Goal: Information Seeking & Learning: Learn about a topic

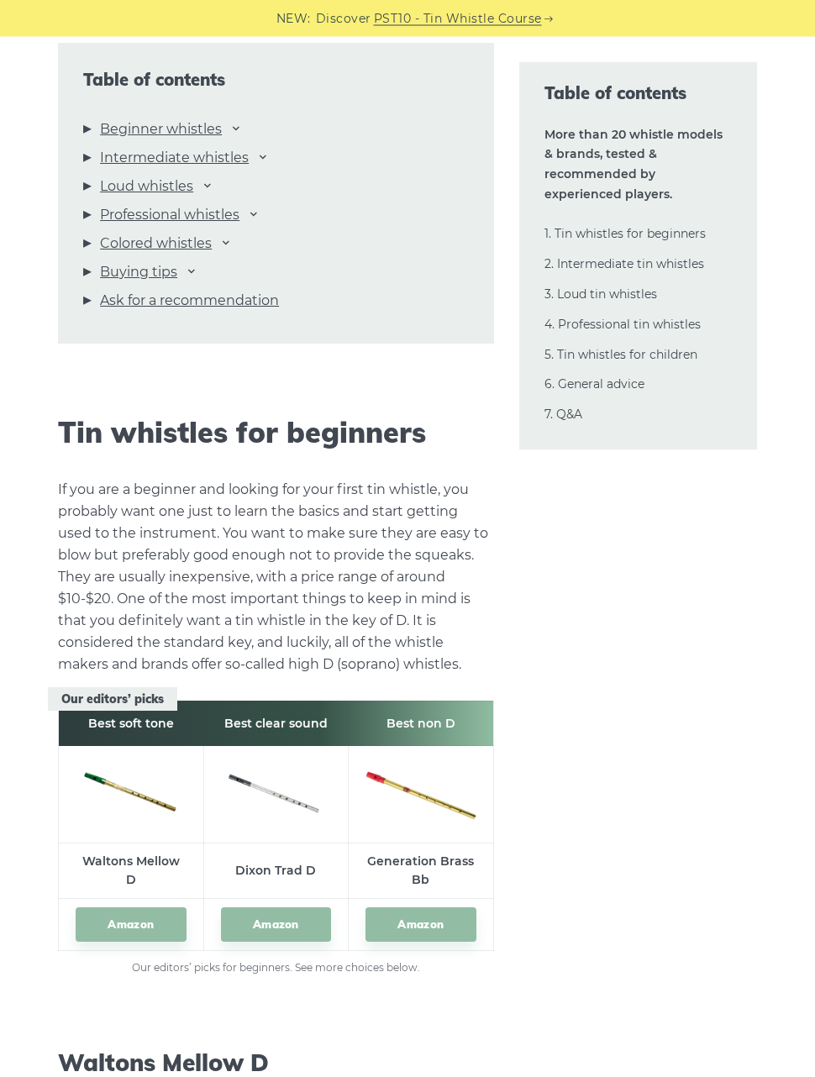
scroll to position [1687, 0]
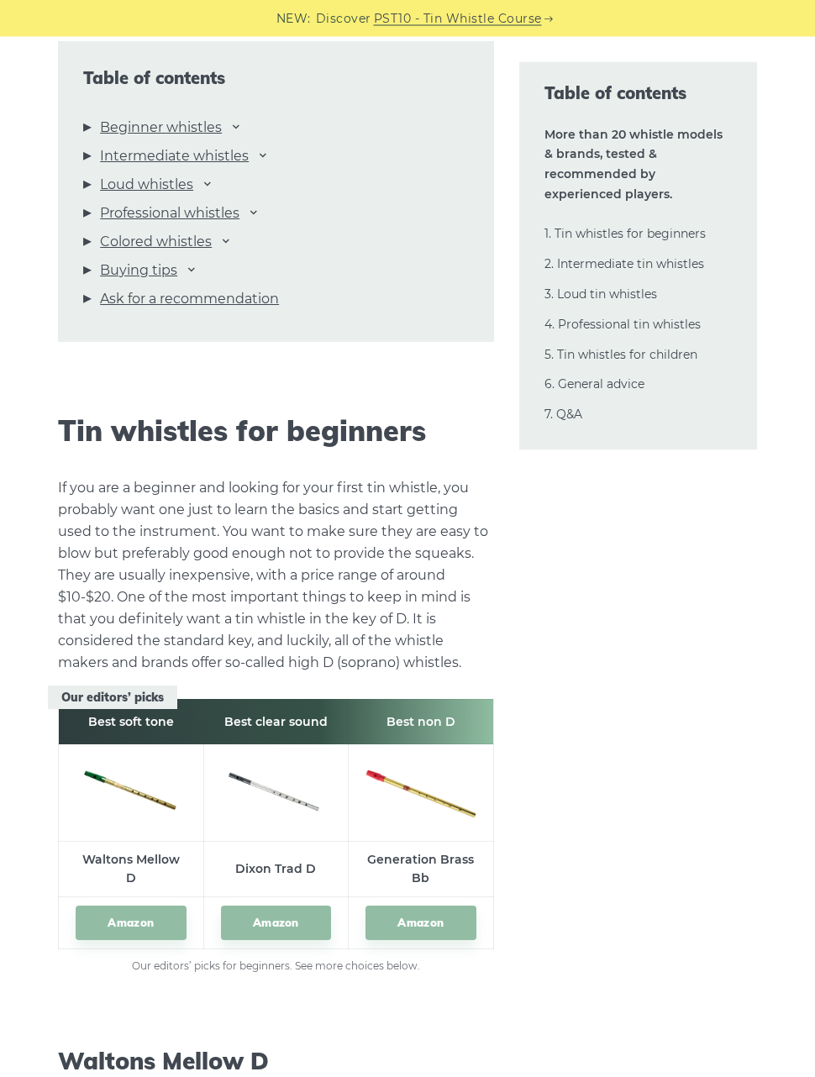
click at [296, 857] on td "Dixon Trad D" at bounding box center [275, 870] width 145 height 56
click at [287, 922] on link "Amazon" at bounding box center [276, 923] width 110 height 34
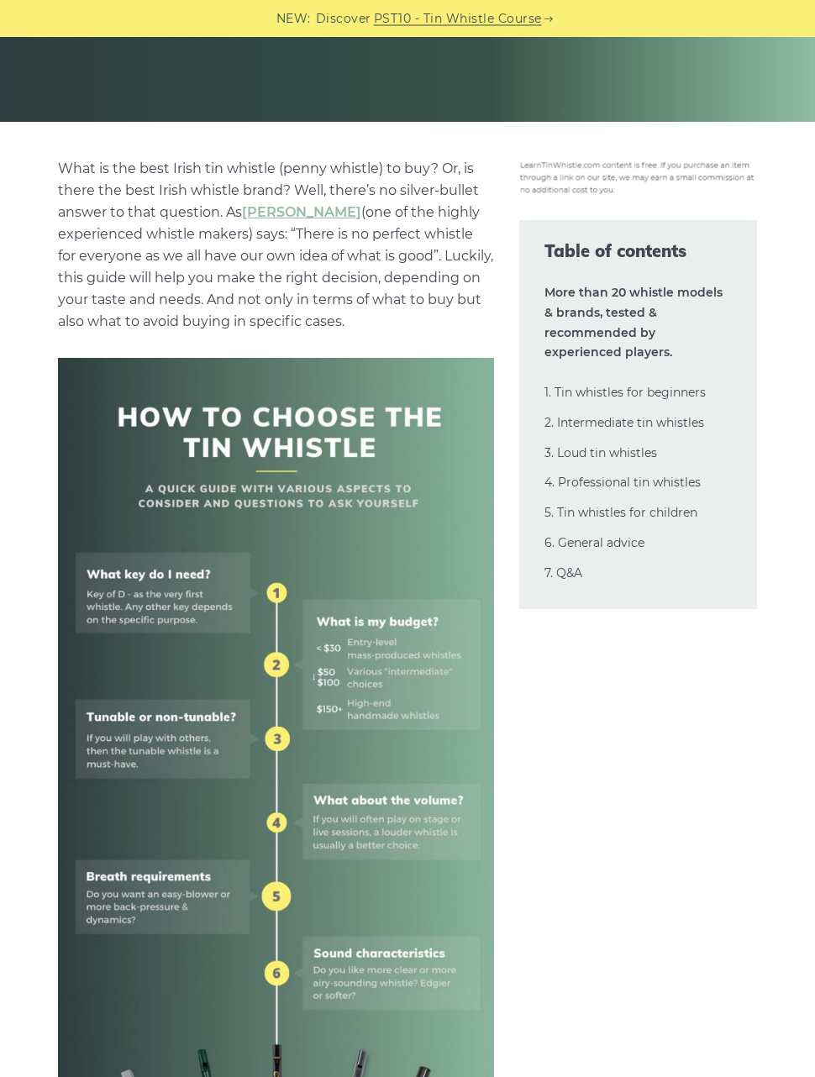
scroll to position [0, 0]
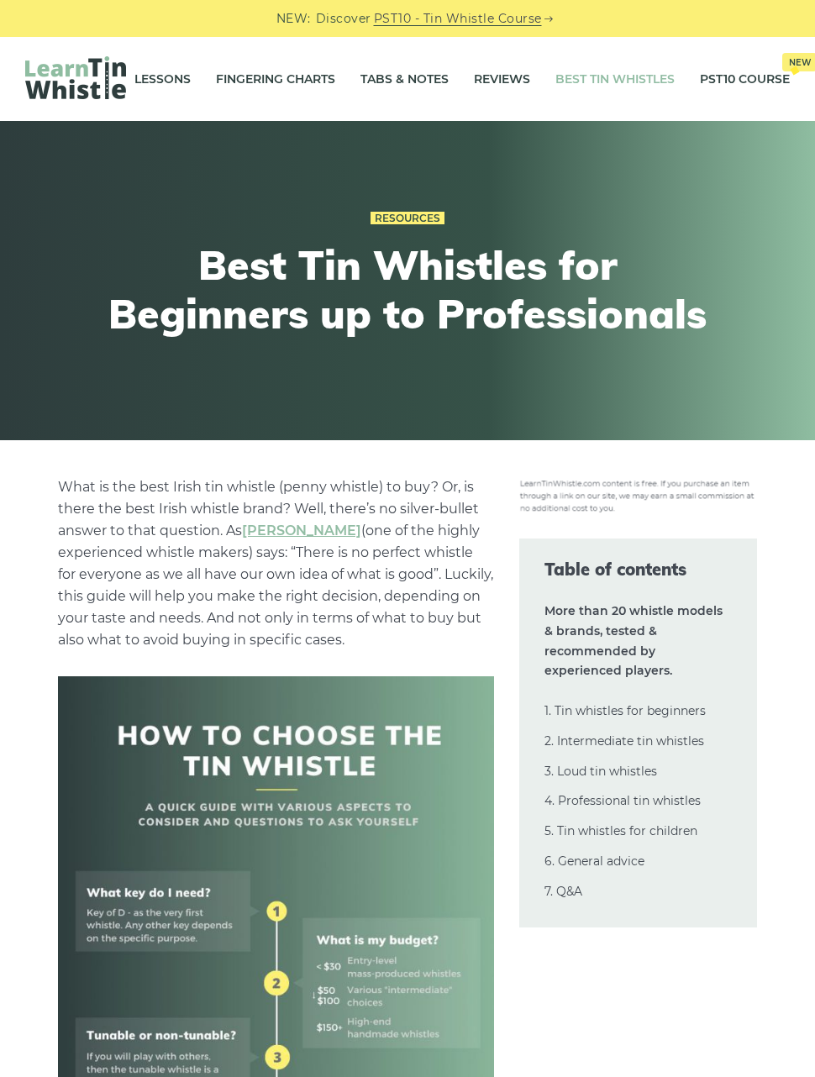
click at [287, 93] on link "Fingering Charts" at bounding box center [275, 79] width 119 height 42
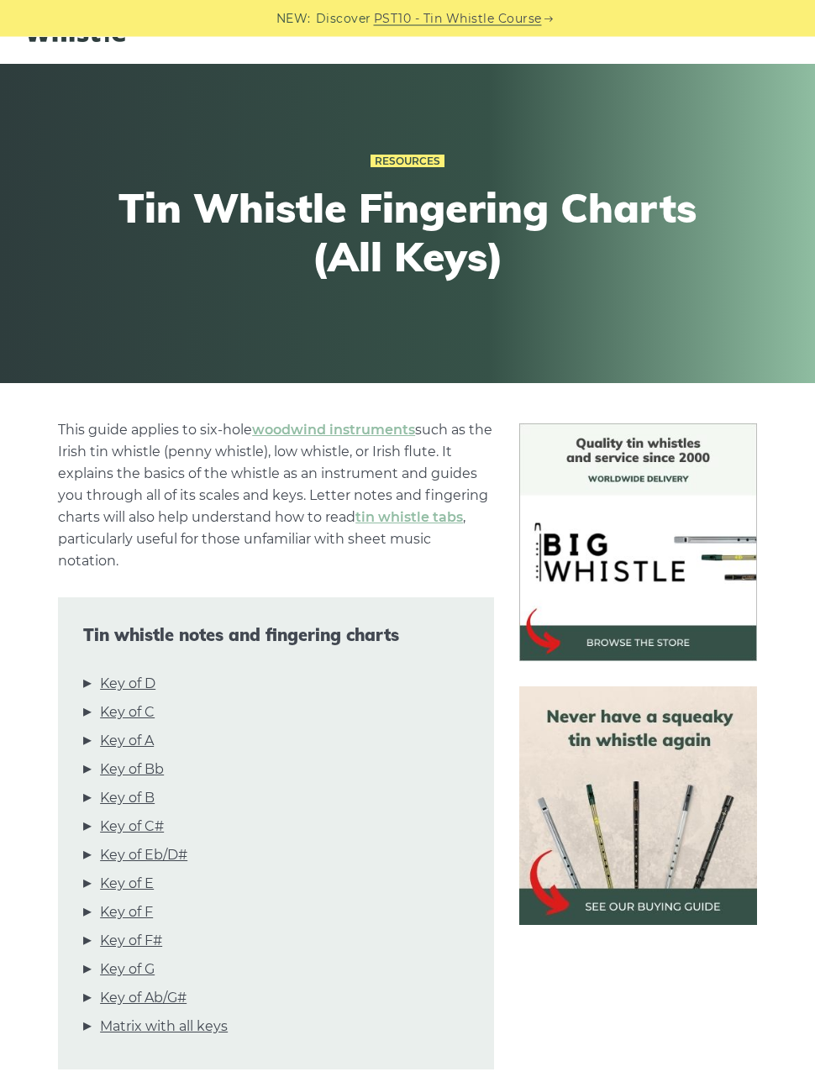
scroll to position [55, 0]
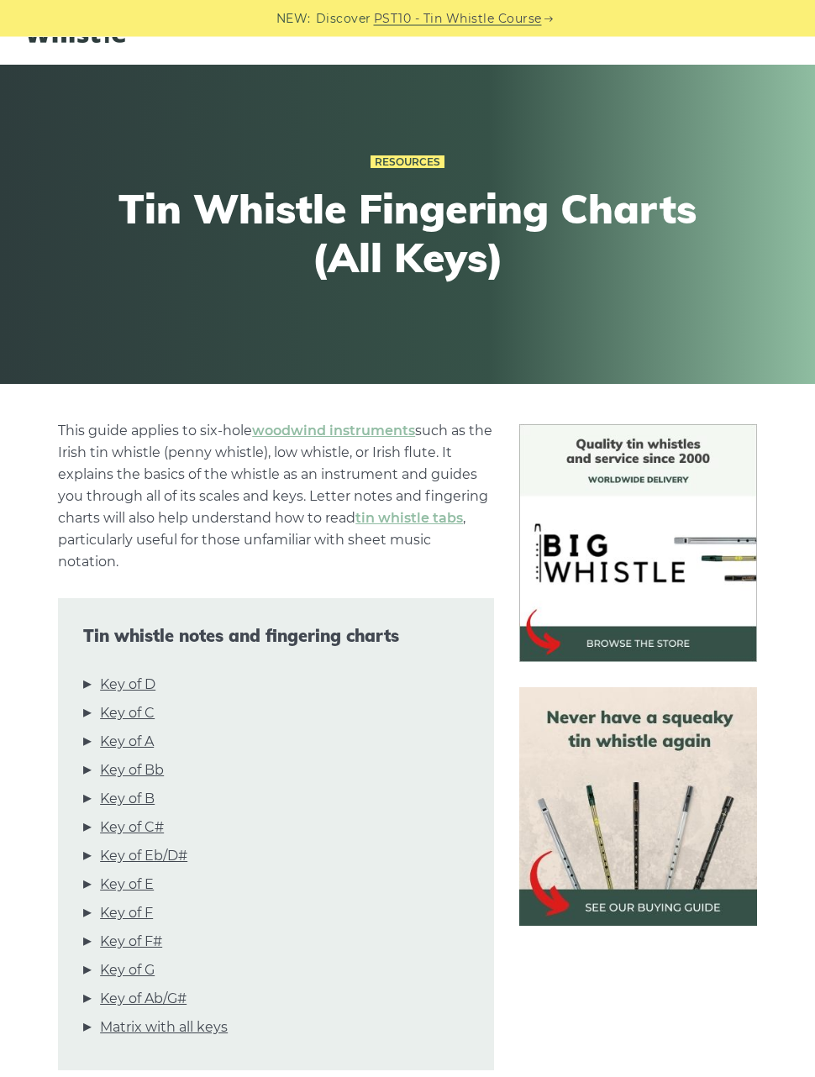
click at [155, 682] on link "Key of D" at bounding box center [127, 686] width 55 height 22
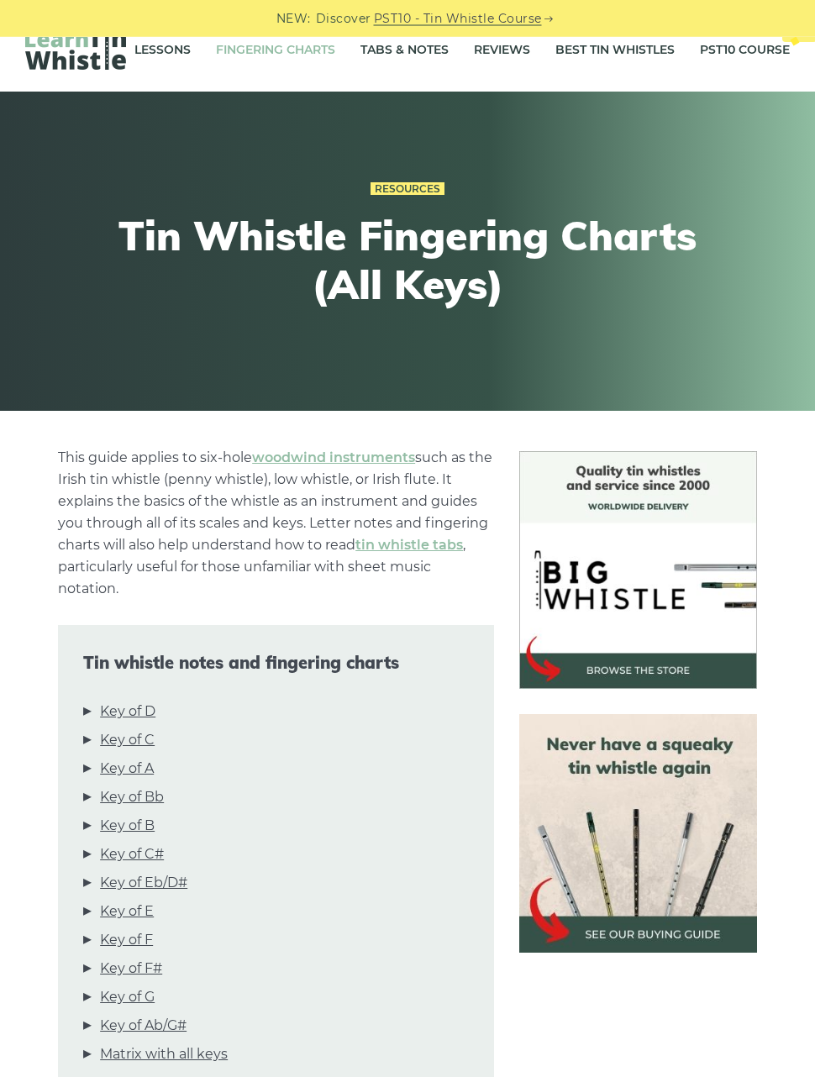
scroll to position [0, 0]
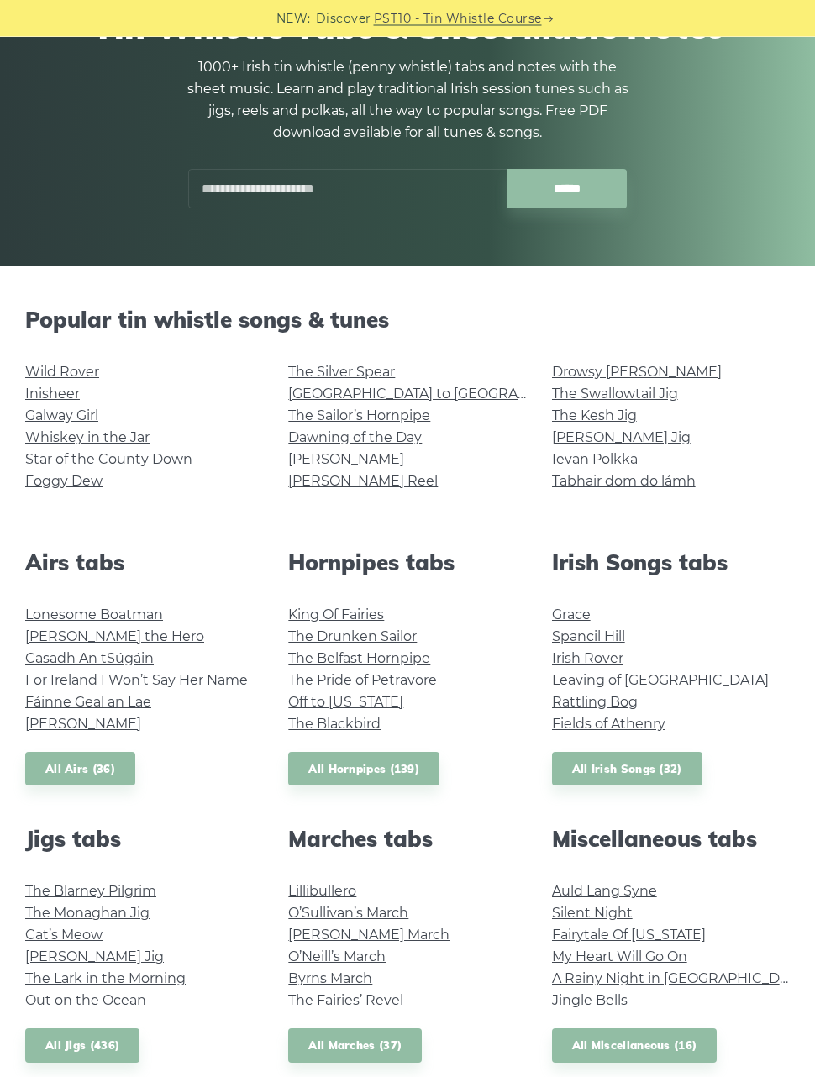
scroll to position [175, 0]
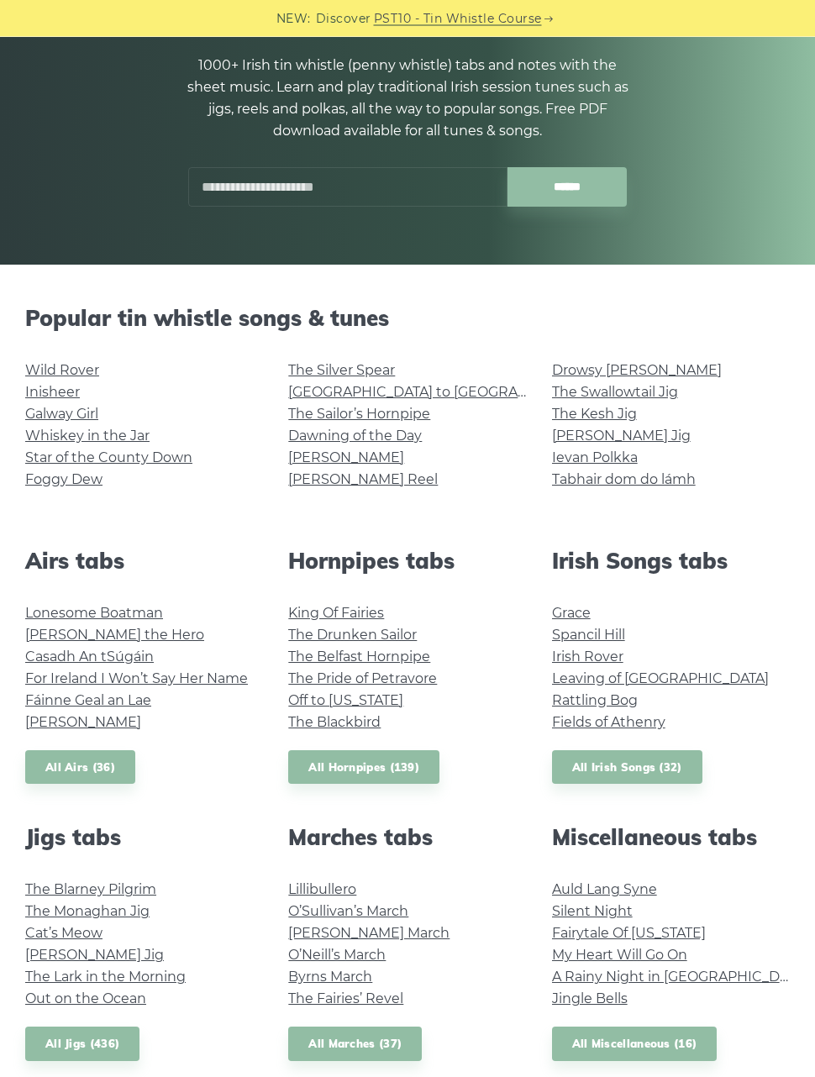
click at [807, 401] on div "Popular tin whistle songs & tunes Wild Rover Inisheer Galway Girl Whiskey in th…" at bounding box center [407, 981] width 815 height 1350
click at [104, 438] on link "Whiskey in the Jar" at bounding box center [87, 436] width 124 height 16
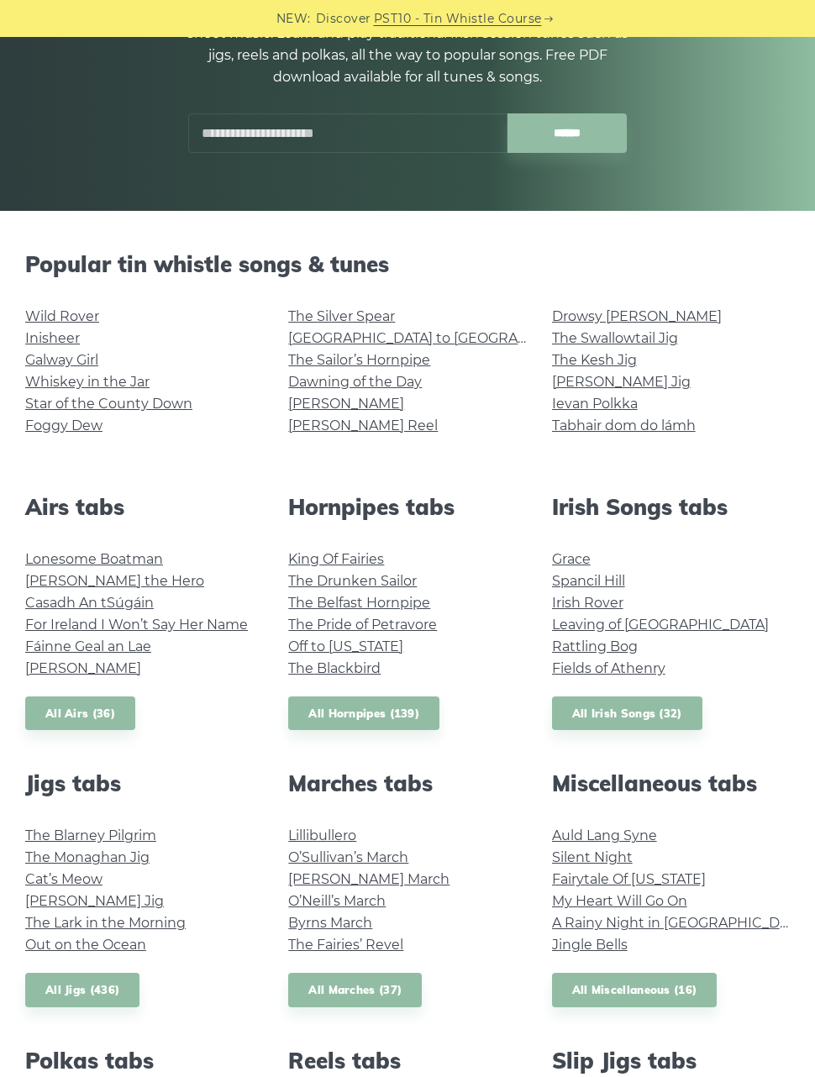
click at [604, 854] on link "Silent Night" at bounding box center [592, 858] width 81 height 16
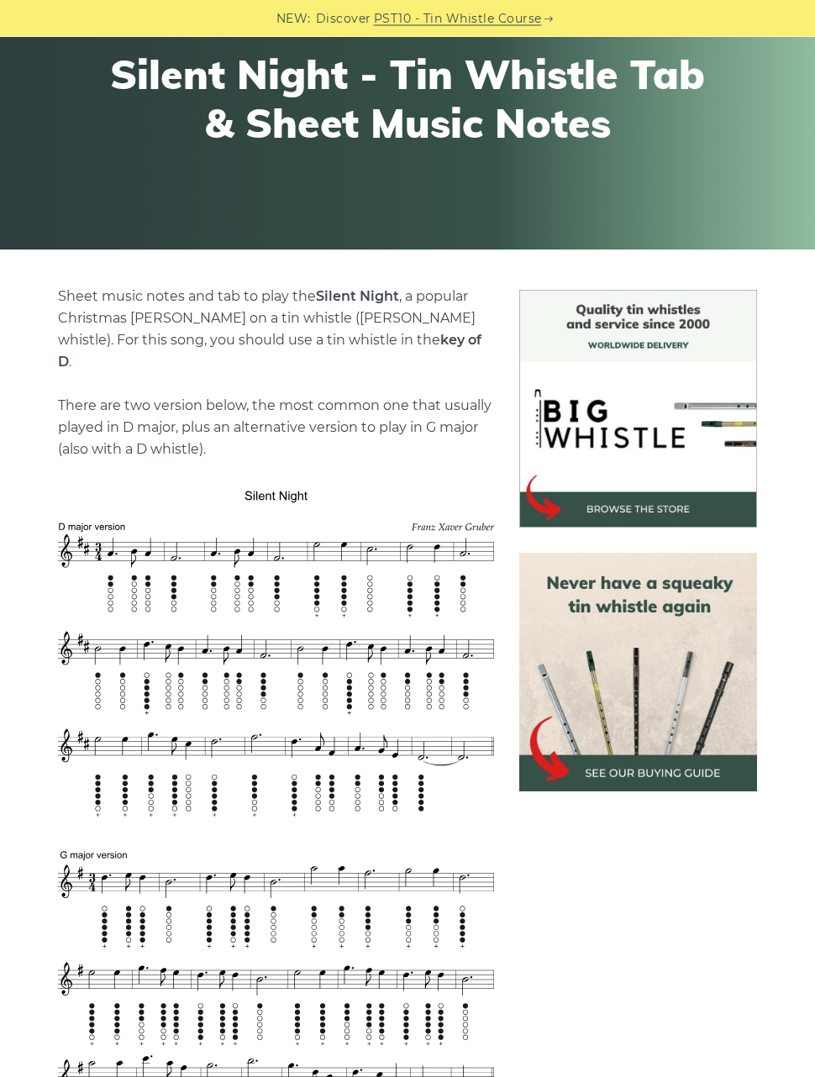
scroll to position [192, 0]
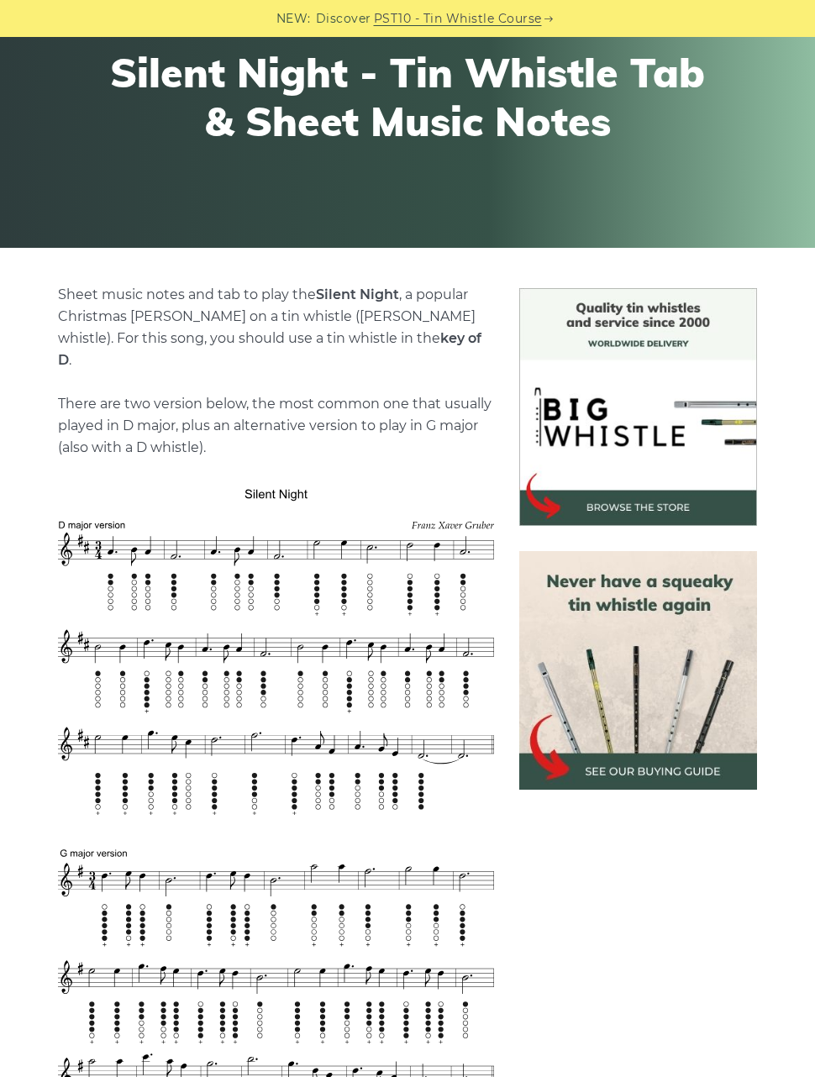
click at [87, 331] on p "Sheet music notes and tab to play the Silent Night , a popular Christmas [PERSO…" at bounding box center [275, 371] width 435 height 175
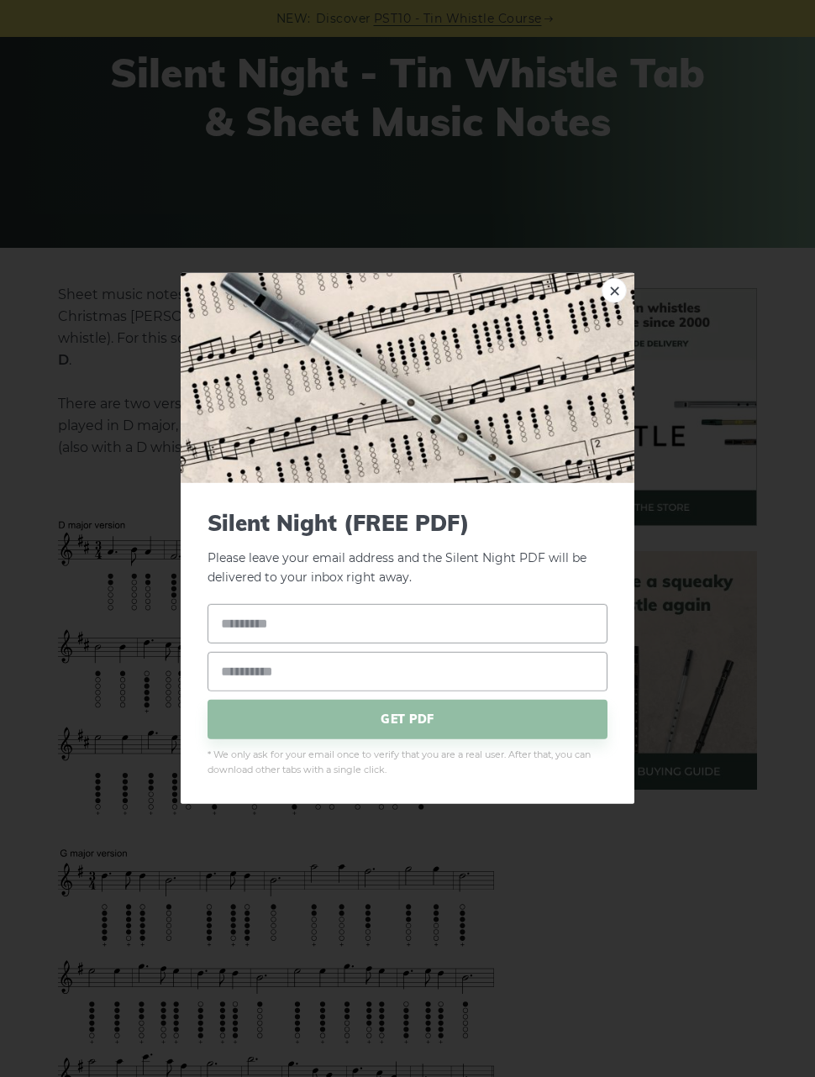
click at [623, 308] on img at bounding box center [408, 378] width 454 height 210
click at [618, 303] on link "×" at bounding box center [614, 290] width 25 height 25
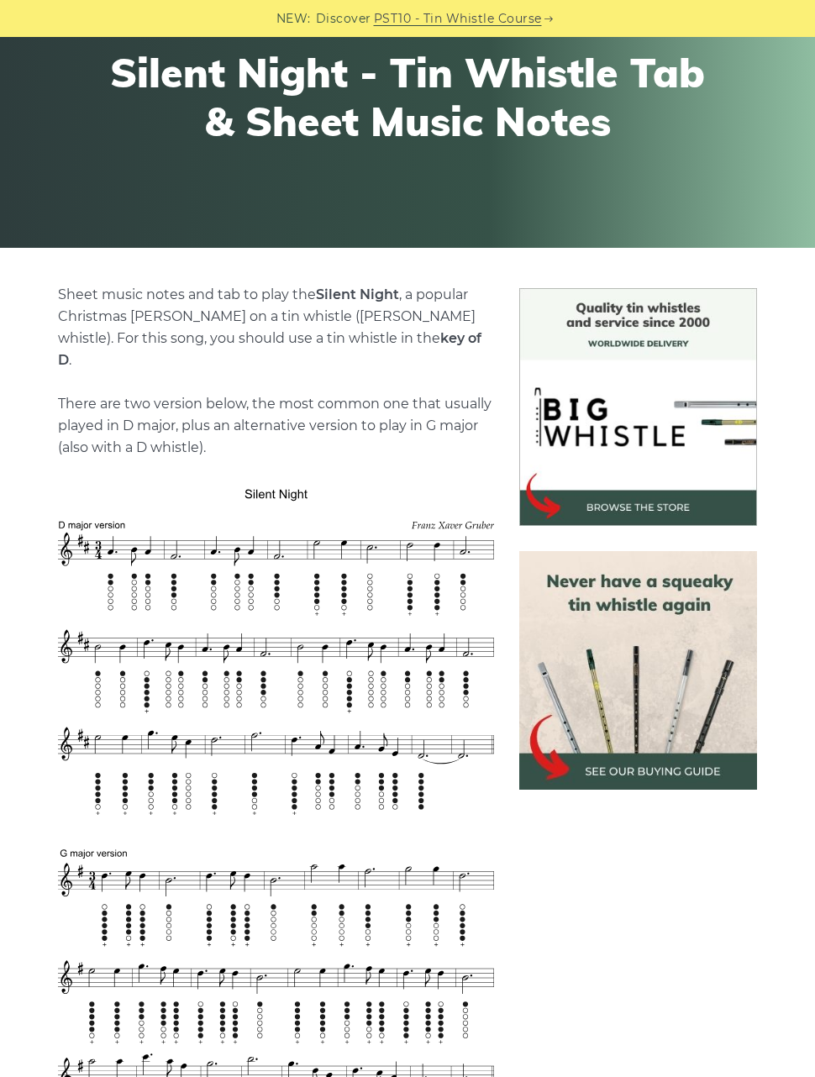
click at [697, 680] on img at bounding box center [638, 670] width 238 height 238
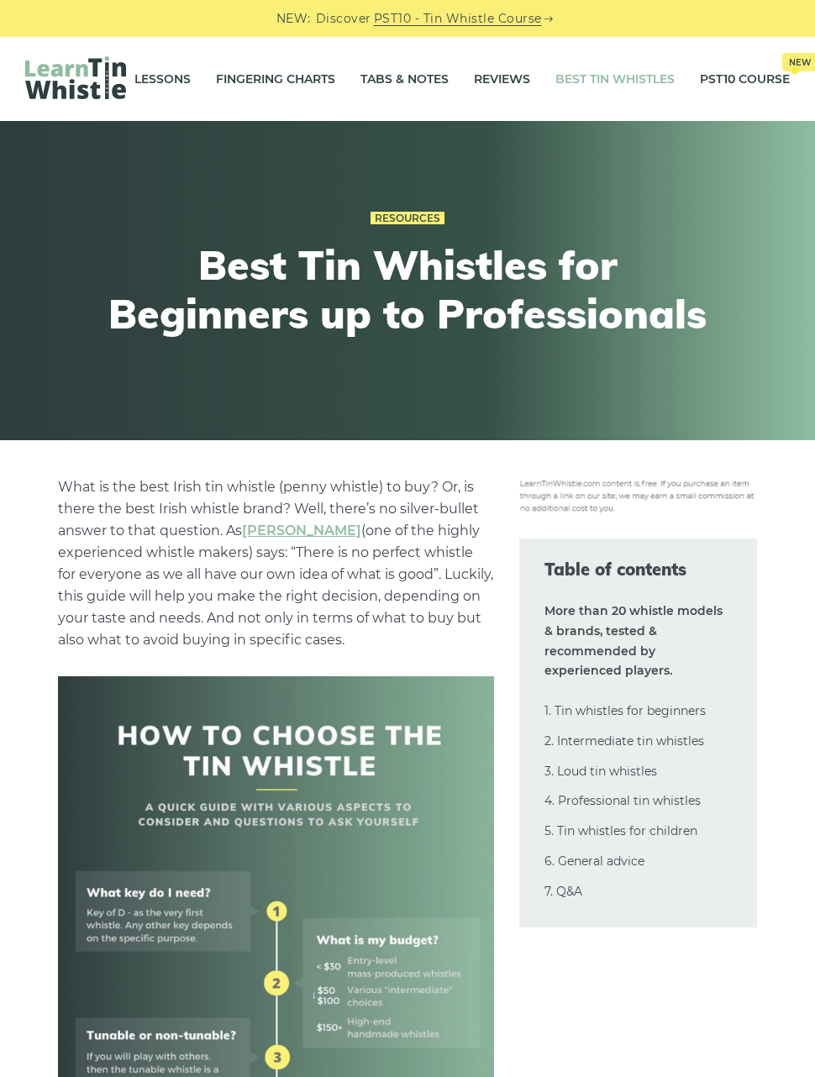
click at [611, 854] on link "6. General advice" at bounding box center [595, 861] width 100 height 15
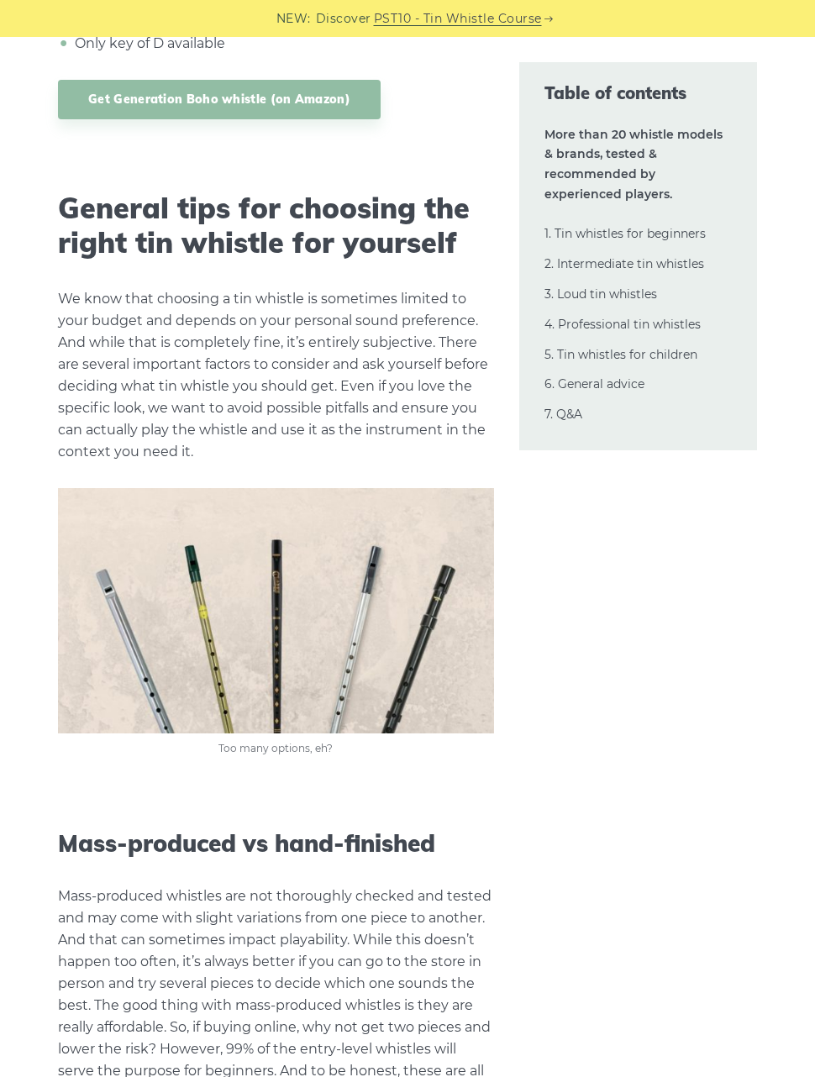
scroll to position [33734, 0]
click at [671, 258] on link "2. Intermediate tin whistles" at bounding box center [625, 263] width 160 height 15
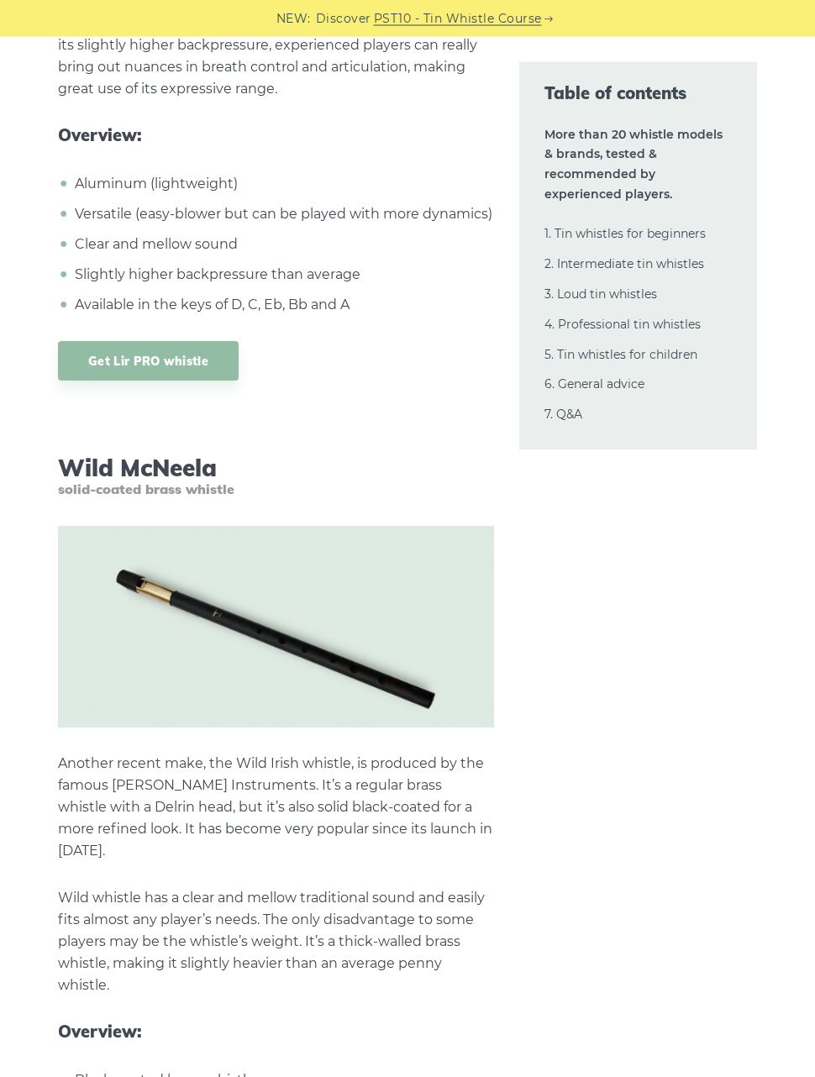
scroll to position [12684, 0]
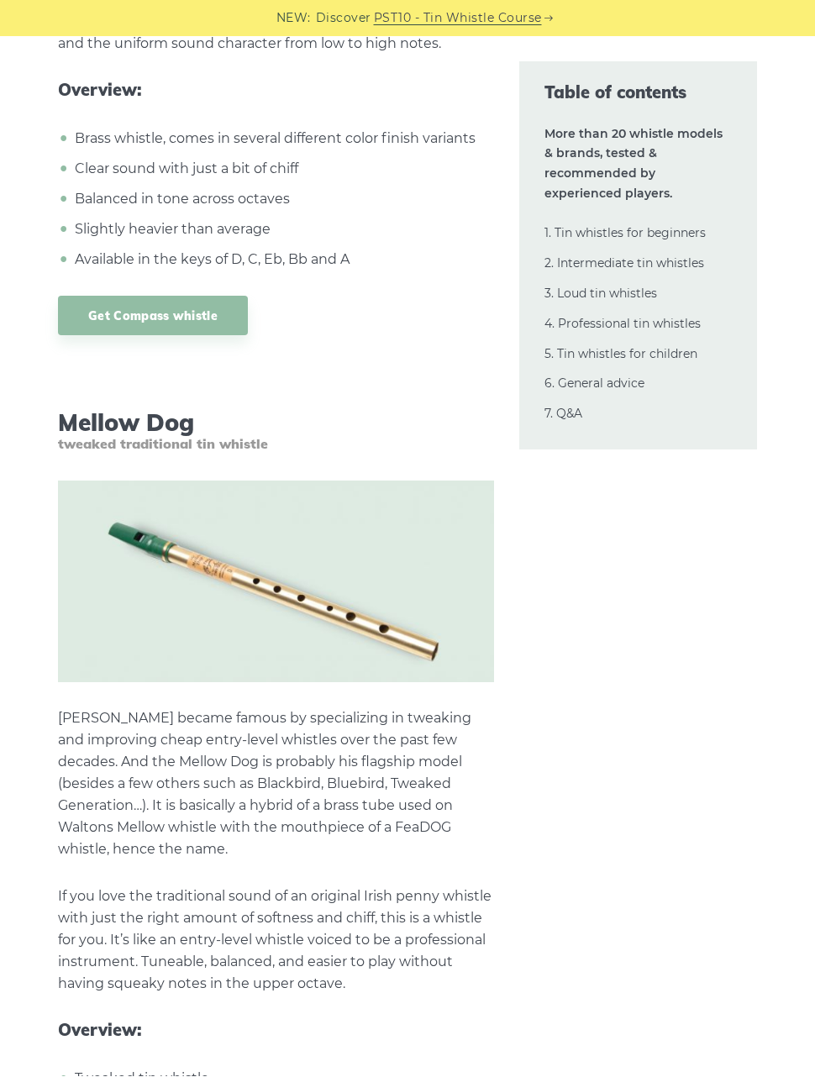
scroll to position [14541, 0]
